Goal: Task Accomplishment & Management: Manage account settings

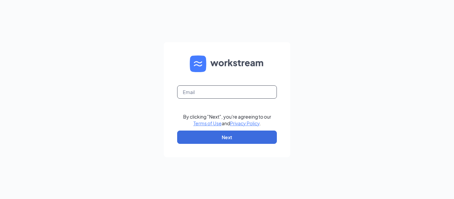
drag, startPoint x: 209, startPoint y: 93, endPoint x: 215, endPoint y: 98, distance: 7.8
click at [209, 93] on input "text" at bounding box center [227, 91] width 100 height 13
type input "[EMAIL_ADDRESS][DOMAIN_NAME]"
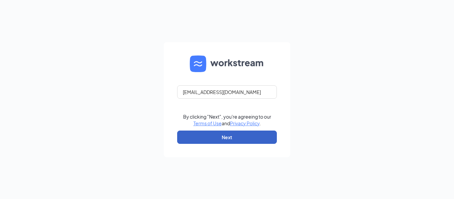
click at [235, 142] on button "Next" at bounding box center [227, 137] width 100 height 13
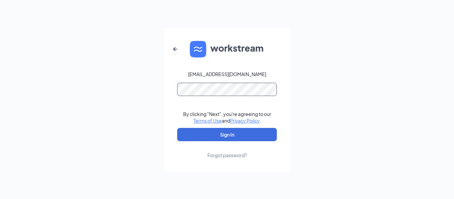
click at [177, 128] on button "Sign In" at bounding box center [227, 134] width 100 height 13
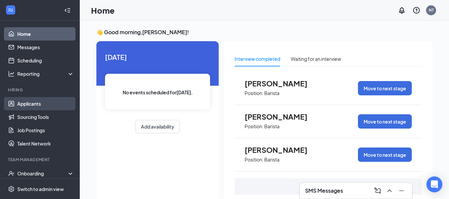
click at [40, 99] on link "Applicants" at bounding box center [45, 103] width 57 height 13
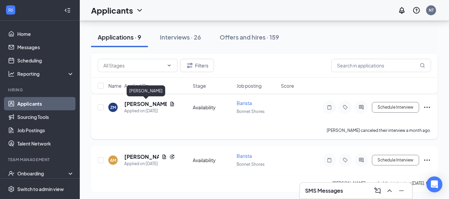
scroll to position [404, 0]
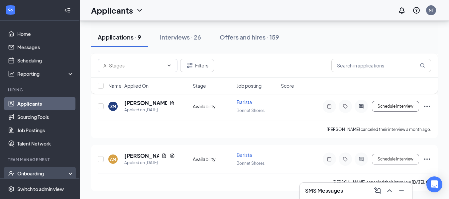
click at [42, 168] on div "Onboarding" at bounding box center [40, 173] width 80 height 13
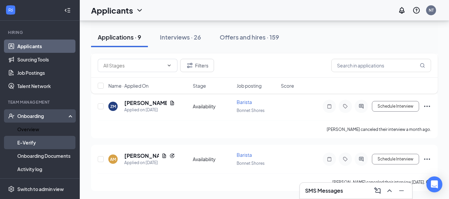
scroll to position [66, 0]
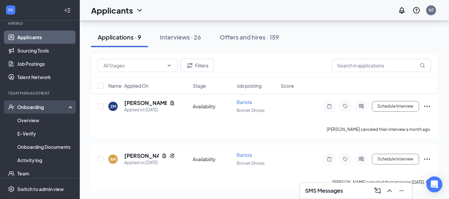
click at [40, 106] on div "Onboarding" at bounding box center [42, 107] width 51 height 7
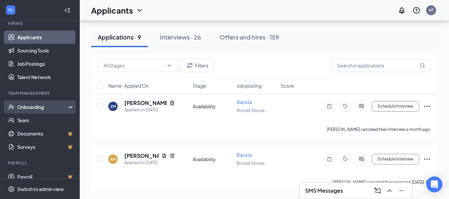
click at [40, 108] on div "Onboarding" at bounding box center [42, 107] width 51 height 7
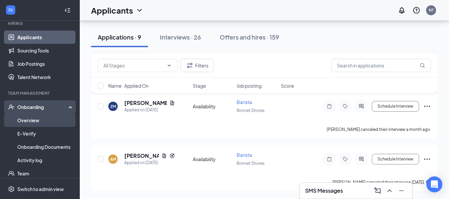
click at [45, 121] on link "Overview" at bounding box center [45, 120] width 57 height 13
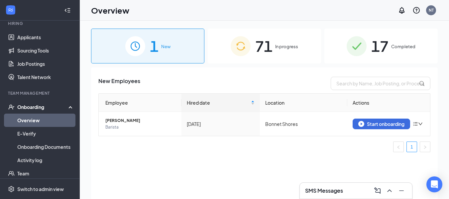
click at [273, 44] on div "71 In progress" at bounding box center [264, 46] width 113 height 35
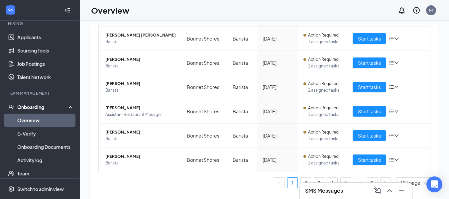
scroll to position [30, 0]
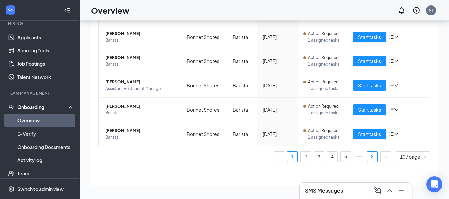
click at [367, 155] on link "8" at bounding box center [372, 157] width 10 height 10
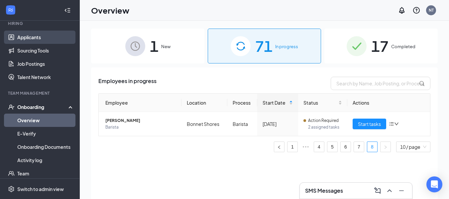
click at [47, 41] on link "Applicants" at bounding box center [45, 37] width 57 height 13
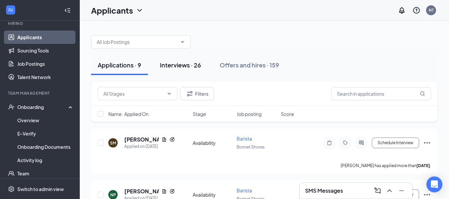
click at [192, 70] on button "Interviews · 26" at bounding box center [180, 65] width 54 height 20
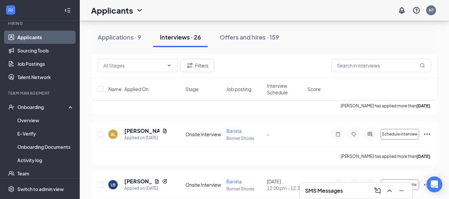
scroll to position [133, 0]
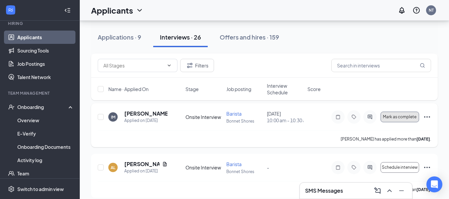
click at [402, 119] on span "Mark as complete" at bounding box center [400, 117] width 34 height 5
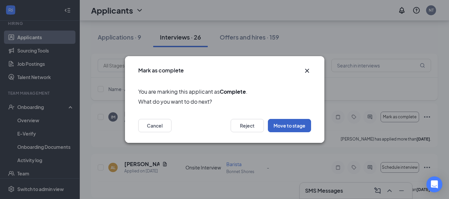
click at [286, 125] on button "Move to stage" at bounding box center [289, 125] width 43 height 13
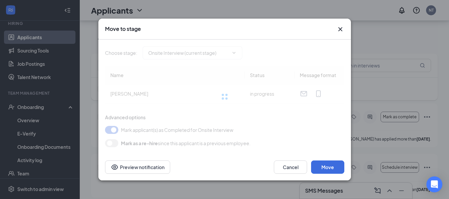
type input "Hiring Complete (final stage)"
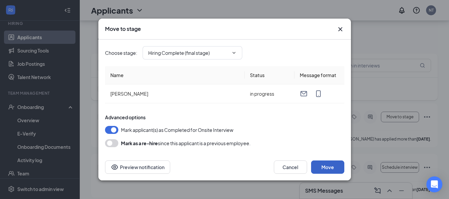
click at [337, 164] on button "Move" at bounding box center [327, 166] width 33 height 13
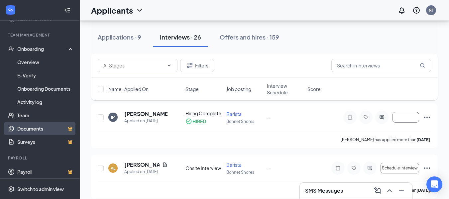
scroll to position [127, 0]
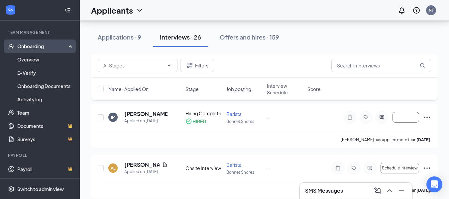
click at [37, 50] on div "Onboarding" at bounding box center [40, 46] width 80 height 13
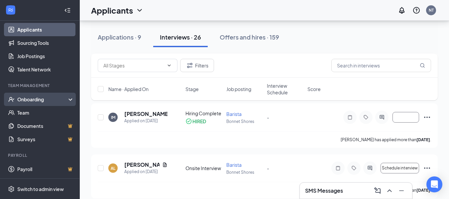
click at [40, 96] on div "Onboarding" at bounding box center [40, 99] width 80 height 13
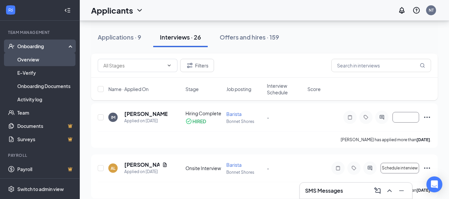
click at [40, 63] on link "Overview" at bounding box center [45, 59] width 57 height 13
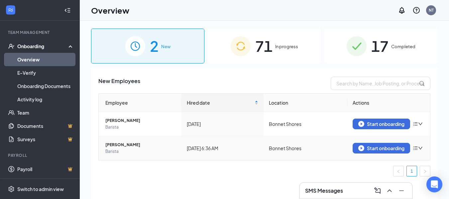
scroll to position [30, 0]
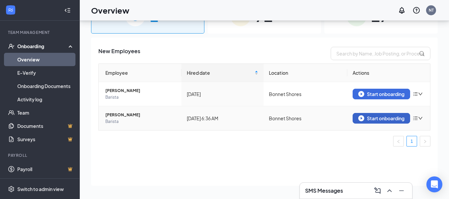
click at [376, 118] on div "Start onboarding" at bounding box center [381, 118] width 46 height 6
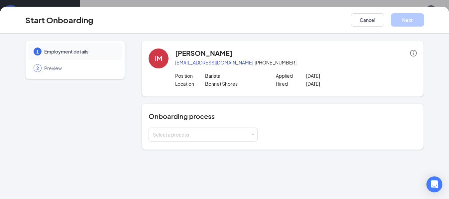
click at [201, 143] on div "Onboarding process Select a process" at bounding box center [282, 126] width 282 height 46
click at [204, 136] on div "Select a process" at bounding box center [201, 134] width 97 height 7
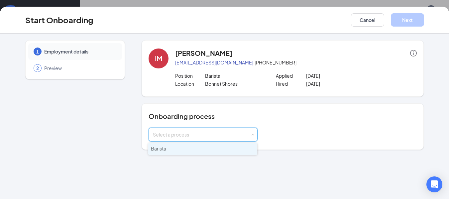
click at [175, 148] on li "Barista" at bounding box center [202, 149] width 109 height 12
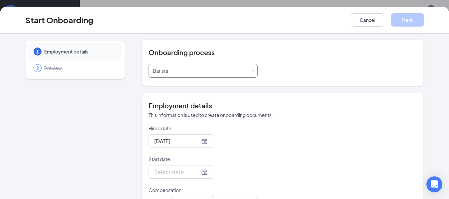
scroll to position [66, 0]
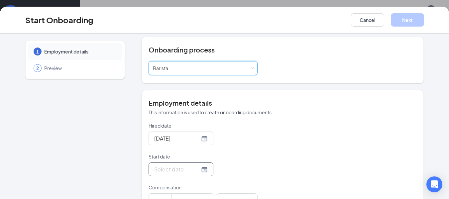
click at [198, 171] on div at bounding box center [180, 169] width 53 height 8
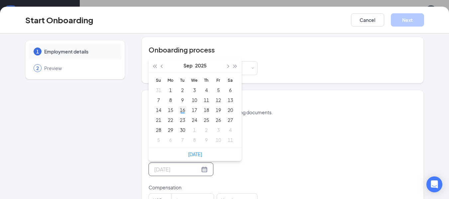
type input "Sep 16, 2025"
click at [182, 108] on div "16" at bounding box center [182, 110] width 8 height 8
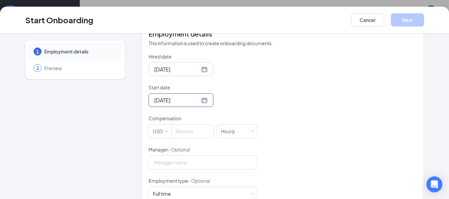
scroll to position [166, 0]
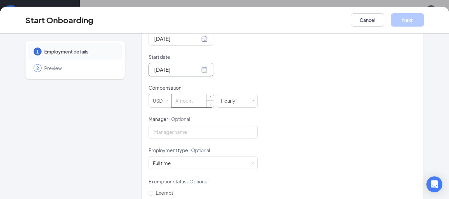
click at [179, 103] on input at bounding box center [192, 100] width 42 height 13
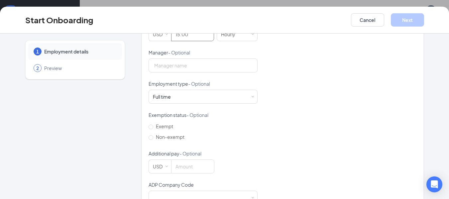
scroll to position [253, 0]
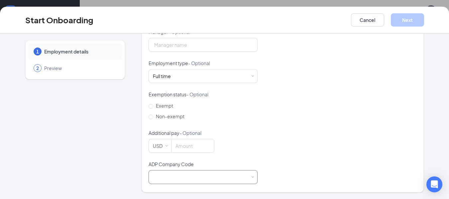
type input "15"
click at [169, 181] on div at bounding box center [203, 176] width 100 height 13
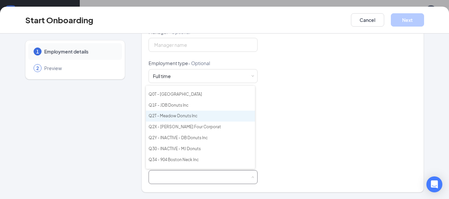
scroll to position [33, 0]
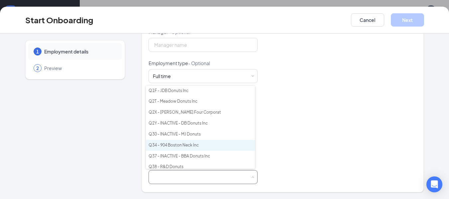
click at [190, 143] on li "Q34 - 904 Boston Neck Inc" at bounding box center [200, 145] width 109 height 11
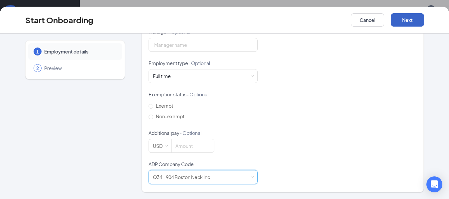
click at [409, 23] on button "Next" at bounding box center [407, 19] width 33 height 13
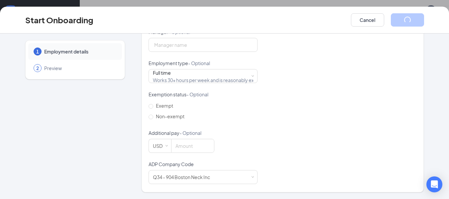
scroll to position [29, 0]
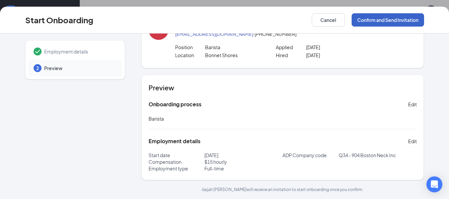
click at [396, 21] on button "Confirm and Send Invitation" at bounding box center [387, 19] width 72 height 13
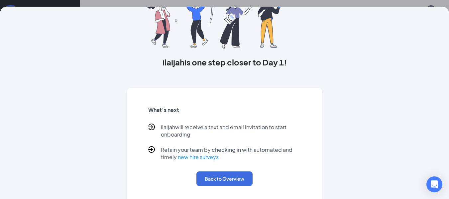
scroll to position [65, 0]
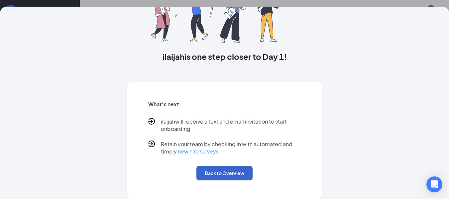
click at [226, 173] on button "Back to Overview" at bounding box center [224, 173] width 56 height 15
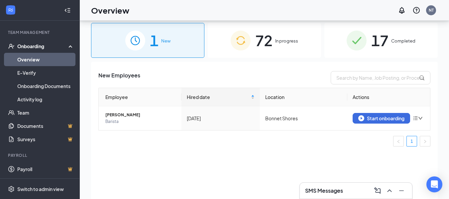
scroll to position [0, 0]
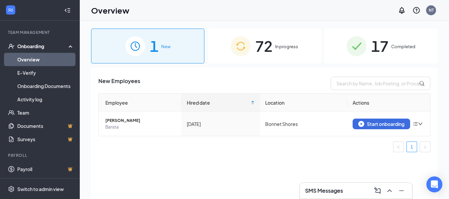
click at [270, 53] on span "72" at bounding box center [263, 46] width 17 height 23
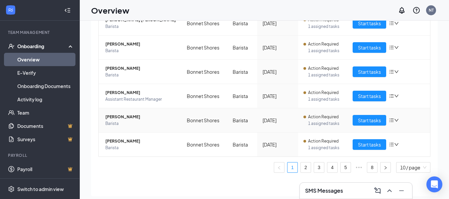
scroll to position [30, 0]
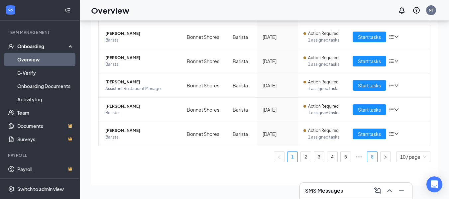
click at [368, 155] on link "8" at bounding box center [372, 157] width 10 height 10
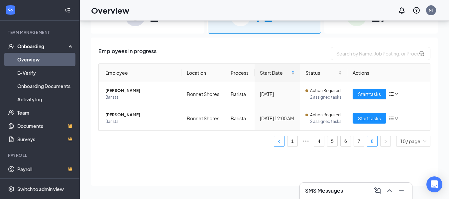
drag, startPoint x: 277, startPoint y: 145, endPoint x: 274, endPoint y: 139, distance: 6.7
click at [277, 144] on button "button" at bounding box center [279, 141] width 11 height 11
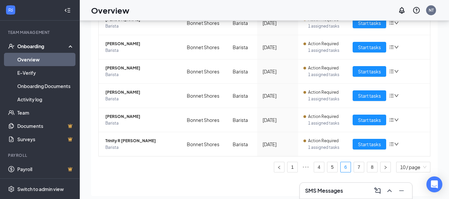
scroll to position [30, 0]
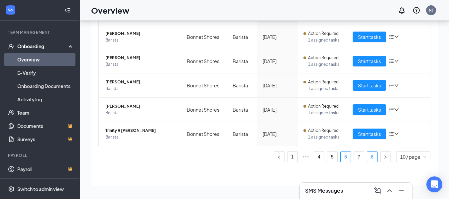
click at [370, 158] on link "8" at bounding box center [372, 157] width 10 height 10
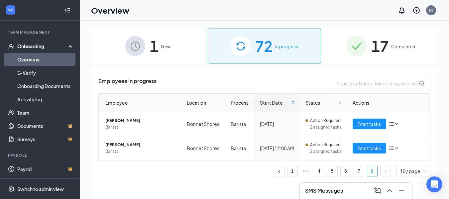
click at [141, 47] on img at bounding box center [135, 46] width 20 height 20
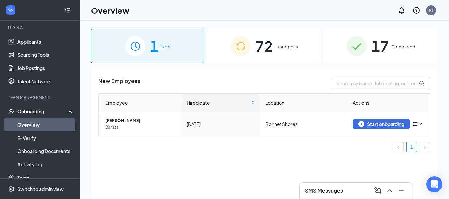
scroll to position [61, 0]
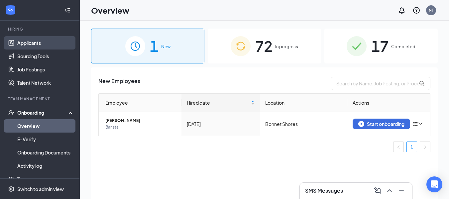
click at [42, 45] on link "Applicants" at bounding box center [45, 42] width 57 height 13
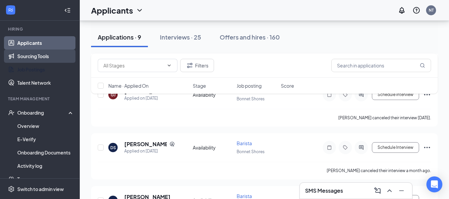
scroll to position [238, 0]
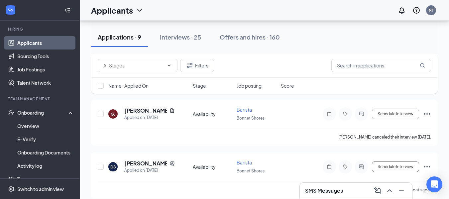
click at [43, 43] on link "Applicants" at bounding box center [45, 42] width 57 height 13
click at [186, 38] on div "Interviews · 25" at bounding box center [180, 37] width 41 height 8
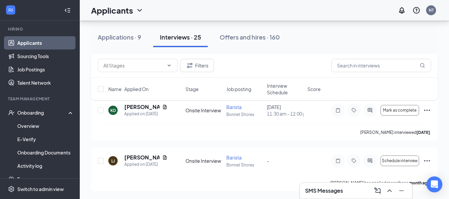
scroll to position [1150, 0]
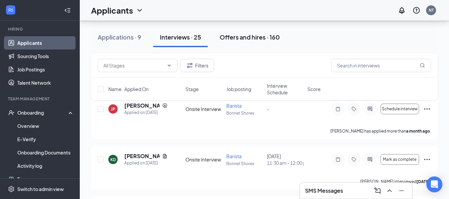
click at [238, 33] on button "Offers and hires · 160" at bounding box center [249, 37] width 73 height 20
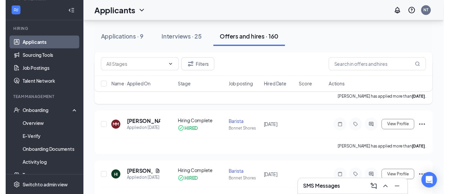
scroll to position [133, 0]
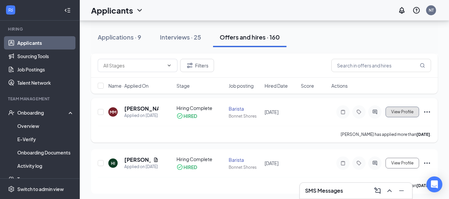
click at [389, 117] on button "View Profile" at bounding box center [402, 112] width 34 height 11
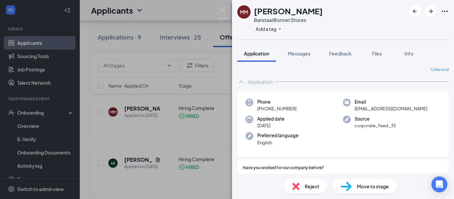
click at [368, 188] on span "Move to stage" at bounding box center [373, 186] width 32 height 7
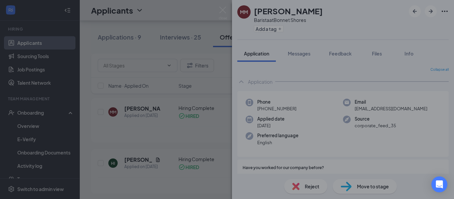
type input "Hiring Complete (current stage)"
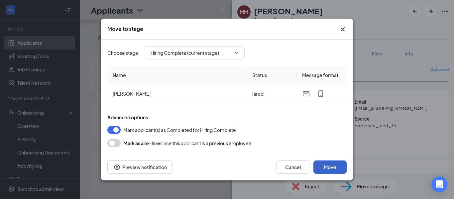
click at [337, 167] on button "Move" at bounding box center [329, 166] width 33 height 13
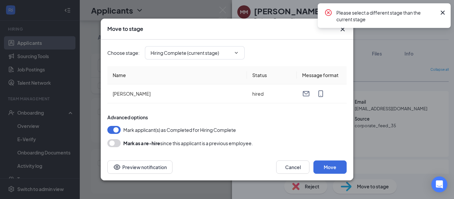
click at [272, 122] on div "Advanced options Mark applicant(s) as Completed for Hiring Complete Mark as a r…" at bounding box center [226, 130] width 239 height 33
click at [301, 168] on button "Cancel" at bounding box center [292, 166] width 33 height 13
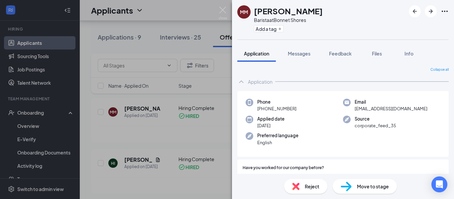
click at [218, 12] on div "MM Mark Massey Barista at Bonnet Shores Add a tag Application Messages Feedback…" at bounding box center [227, 99] width 454 height 199
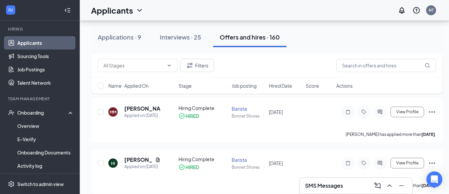
click at [221, 13] on div "Applicants NT" at bounding box center [264, 10] width 369 height 21
click at [24, 110] on div "Onboarding" at bounding box center [42, 112] width 51 height 7
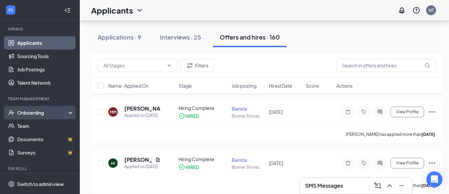
click at [29, 114] on div "Onboarding" at bounding box center [42, 112] width 51 height 7
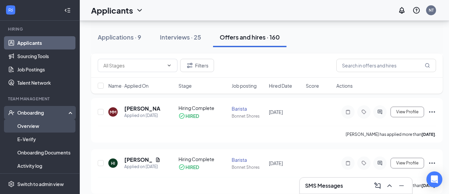
click at [33, 124] on link "Overview" at bounding box center [45, 125] width 57 height 13
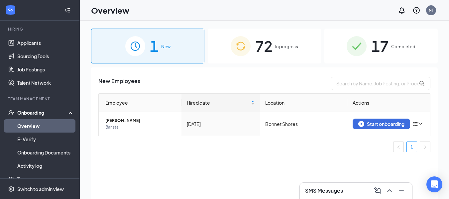
click at [293, 47] on span "In progress" at bounding box center [286, 46] width 23 height 7
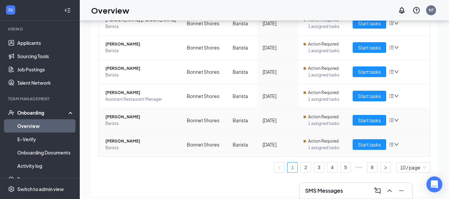
scroll to position [30, 0]
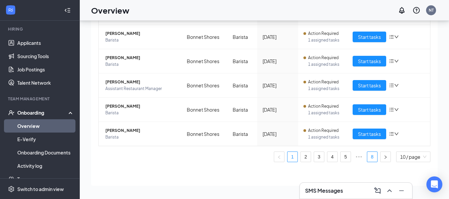
click at [367, 156] on link "8" at bounding box center [372, 157] width 10 height 10
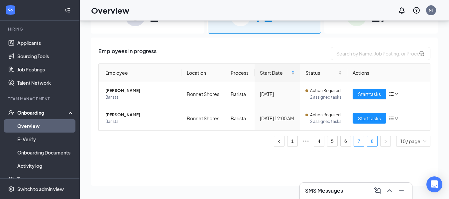
click at [355, 143] on link "7" at bounding box center [359, 141] width 10 height 10
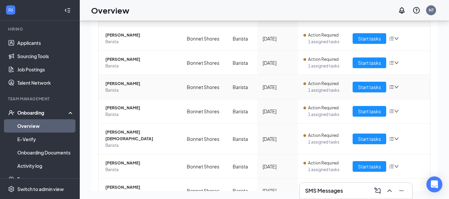
scroll to position [166, 0]
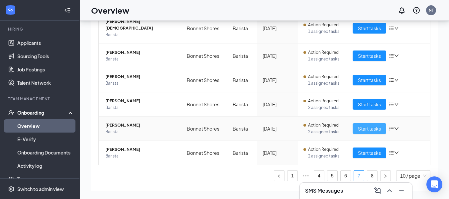
click at [374, 125] on span "Start tasks" at bounding box center [369, 128] width 23 height 7
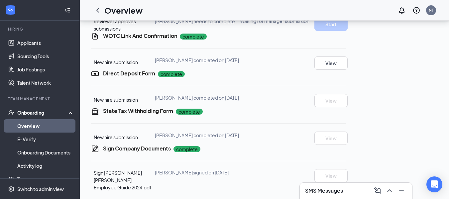
scroll to position [332, 0]
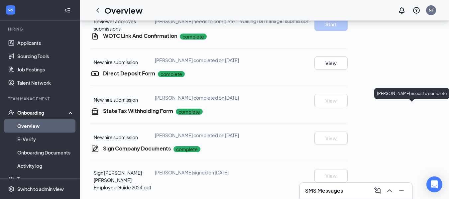
click at [418, 91] on p "Fallon Medeiros needs to complete" at bounding box center [412, 94] width 70 height 6
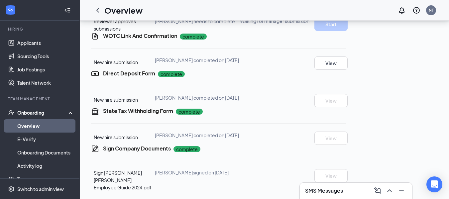
click at [347, 12] on button "Start" at bounding box center [330, 5] width 33 height 13
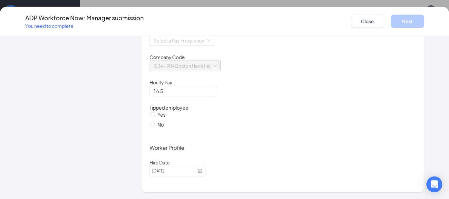
scroll to position [66, 0]
click at [167, 42] on input "search" at bounding box center [179, 41] width 52 height 10
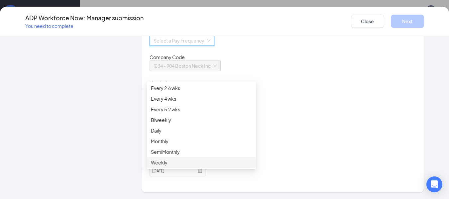
click at [160, 159] on div "Weekly" at bounding box center [201, 162] width 101 height 7
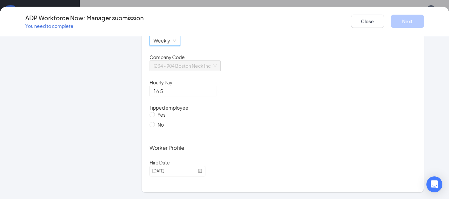
scroll to position [398, 0]
click at [150, 115] on input "Yes" at bounding box center [151, 114] width 5 height 5
radio input "true"
click at [410, 19] on button "Next" at bounding box center [407, 21] width 33 height 13
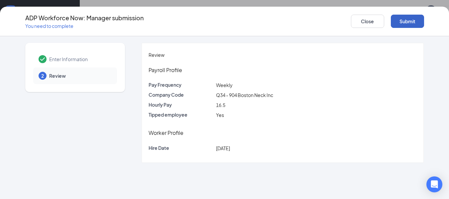
scroll to position [0, 0]
click at [395, 19] on button "Submit" at bounding box center [407, 21] width 33 height 13
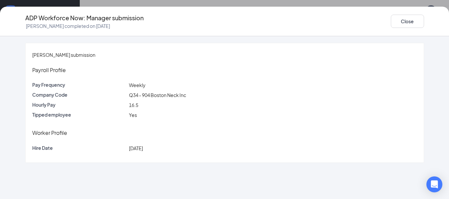
scroll to position [299, 0]
click at [415, 24] on button "Close" at bounding box center [407, 21] width 33 height 13
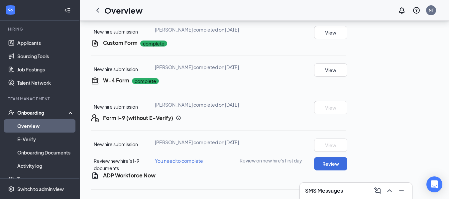
scroll to position [66, 0]
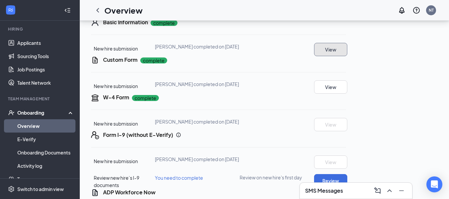
click at [347, 56] on button "View" at bounding box center [330, 49] width 33 height 13
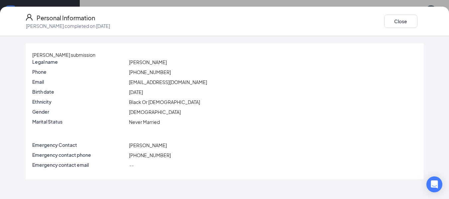
scroll to position [0, 0]
drag, startPoint x: 400, startPoint y: 19, endPoint x: 405, endPoint y: 35, distance: 16.6
click at [400, 21] on button "Close" at bounding box center [400, 21] width 33 height 13
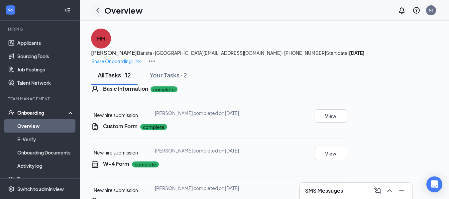
click at [102, 9] on div at bounding box center [97, 10] width 13 height 13
click at [98, 9] on icon "ChevronLeft" at bounding box center [97, 10] width 3 height 4
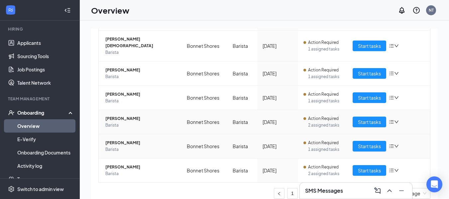
scroll to position [30, 0]
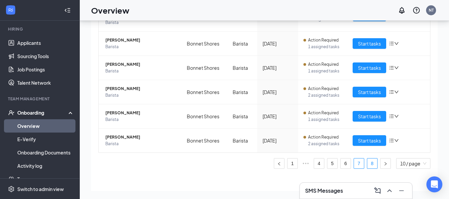
click at [368, 158] on link "8" at bounding box center [372, 163] width 10 height 10
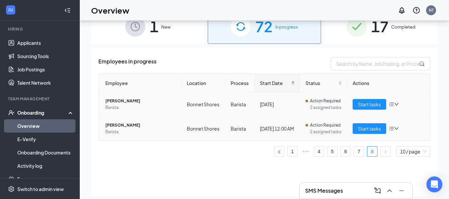
scroll to position [30, 0]
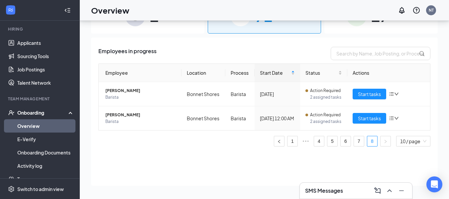
drag, startPoint x: 351, startPoint y: 142, endPoint x: 355, endPoint y: 141, distance: 4.4
click at [351, 142] on ul "1 ••• 4 5 6 7 8 10 / page" at bounding box center [264, 141] width 332 height 11
click at [356, 141] on link "7" at bounding box center [359, 141] width 10 height 10
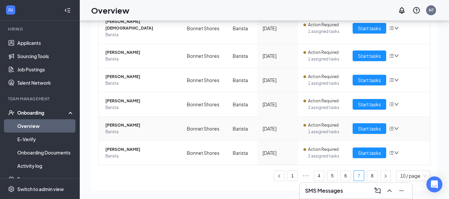
scroll to position [178, 0]
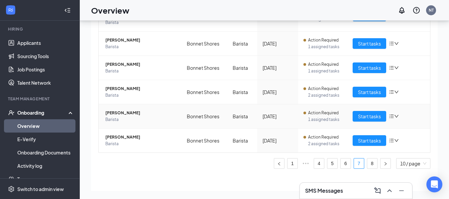
click at [131, 110] on span "Mark A Massey" at bounding box center [140, 113] width 71 height 7
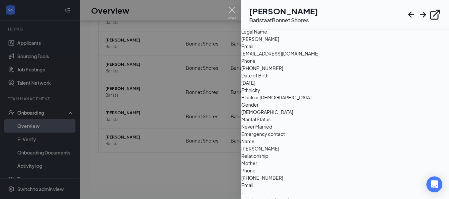
scroll to position [33, 0]
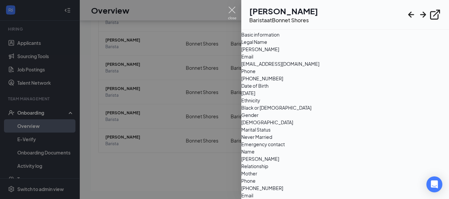
click at [232, 13] on img at bounding box center [232, 13] width 8 height 13
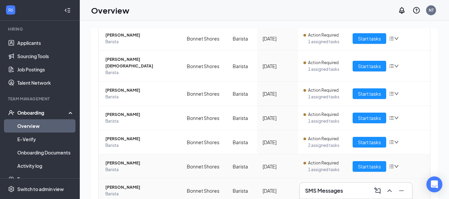
scroll to position [166, 0]
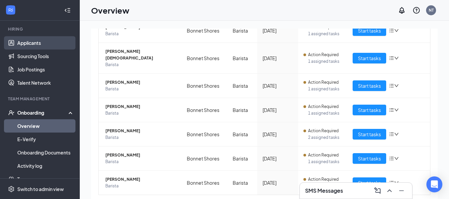
click at [46, 48] on link "Applicants" at bounding box center [45, 42] width 57 height 13
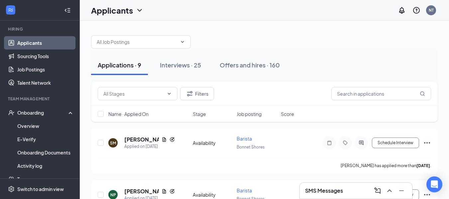
click at [53, 43] on link "Applicants" at bounding box center [45, 42] width 57 height 13
click at [53, 41] on link "Applicants" at bounding box center [45, 42] width 57 height 13
click at [17, 36] on link "Applicants" at bounding box center [45, 42] width 57 height 13
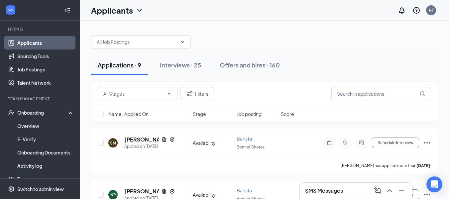
click at [17, 36] on link "Applicants" at bounding box center [45, 42] width 57 height 13
